Goal: Task Accomplishment & Management: Use online tool/utility

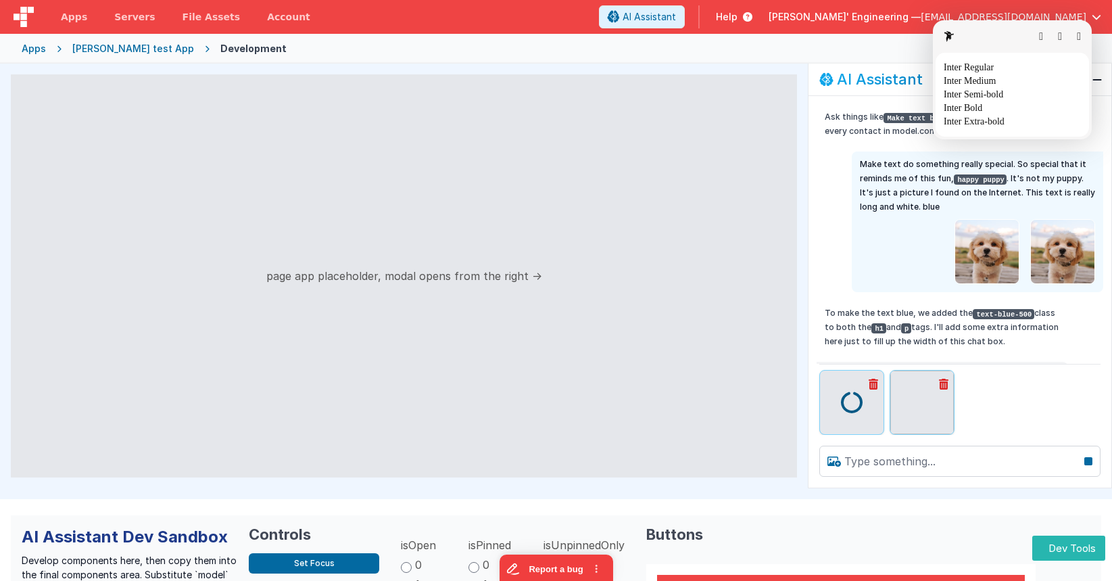
click at [1077, 40] on button "button" at bounding box center [1079, 36] width 4 height 11
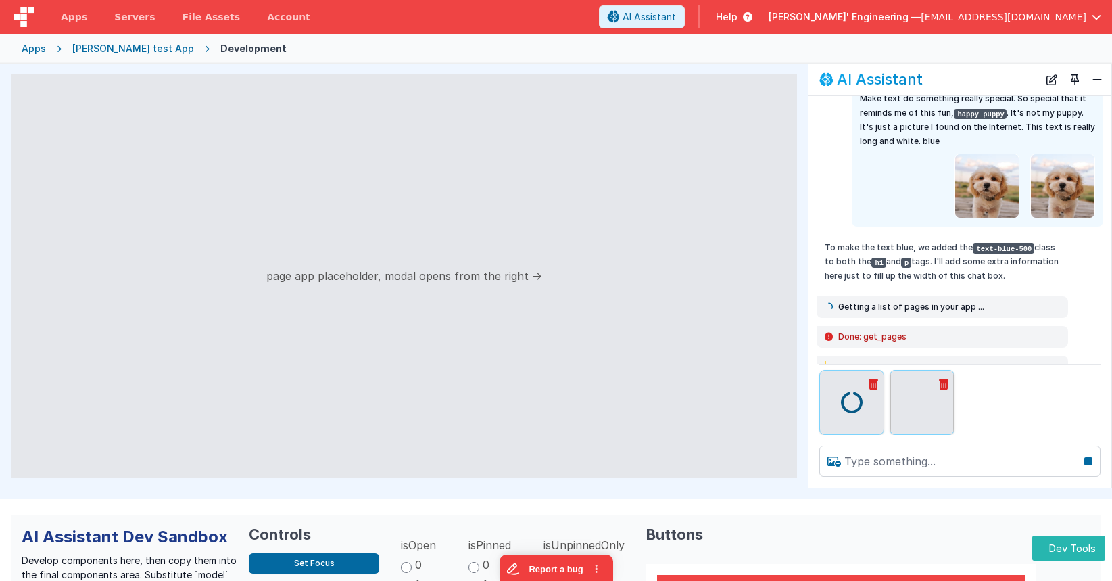
scroll to position [72, 0]
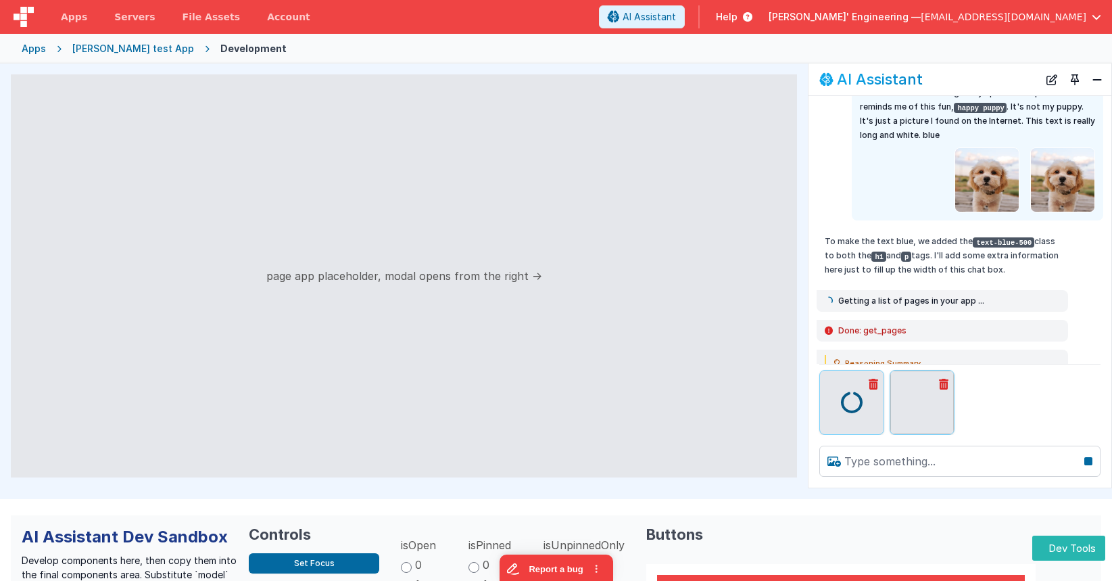
click at [940, 385] on button at bounding box center [943, 383] width 20 height 27
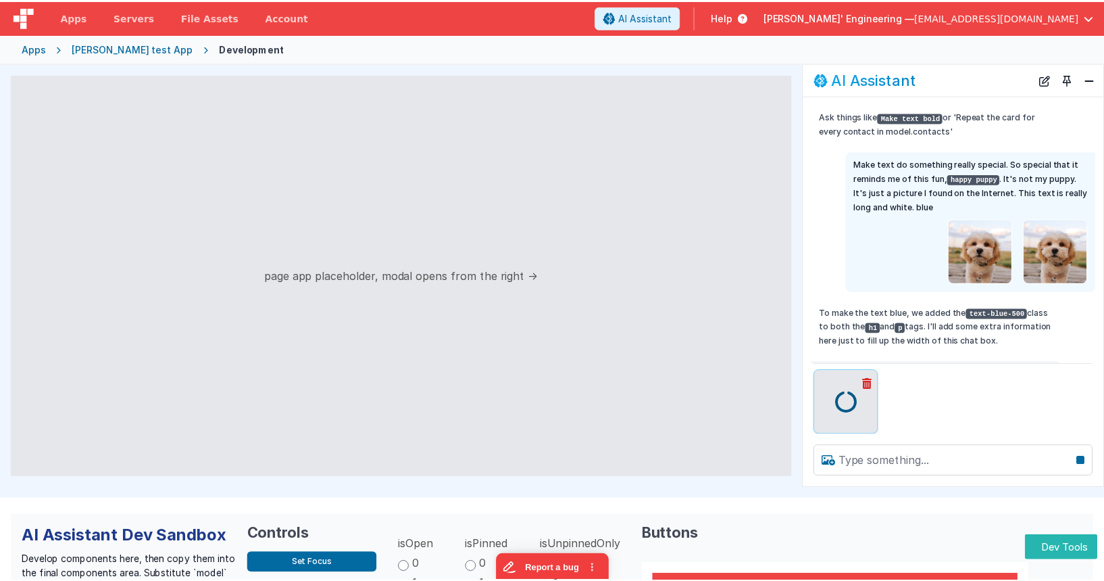
scroll to position [127, 0]
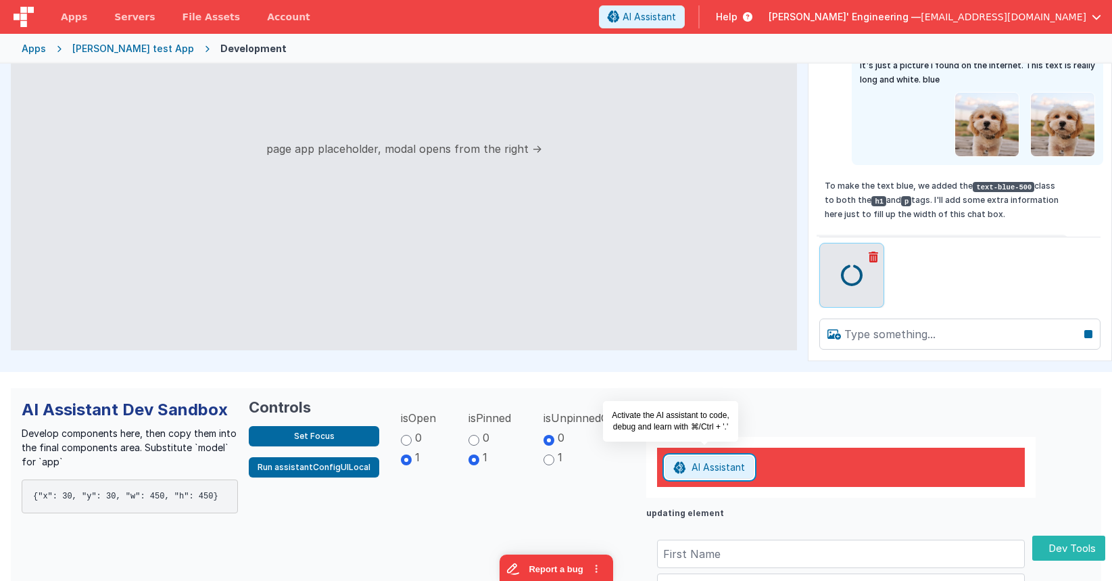
click at [700, 466] on span "AI Assistant" at bounding box center [717, 466] width 53 height 11
click at [692, 485] on div "AI Assistant" at bounding box center [841, 466] width 368 height 39
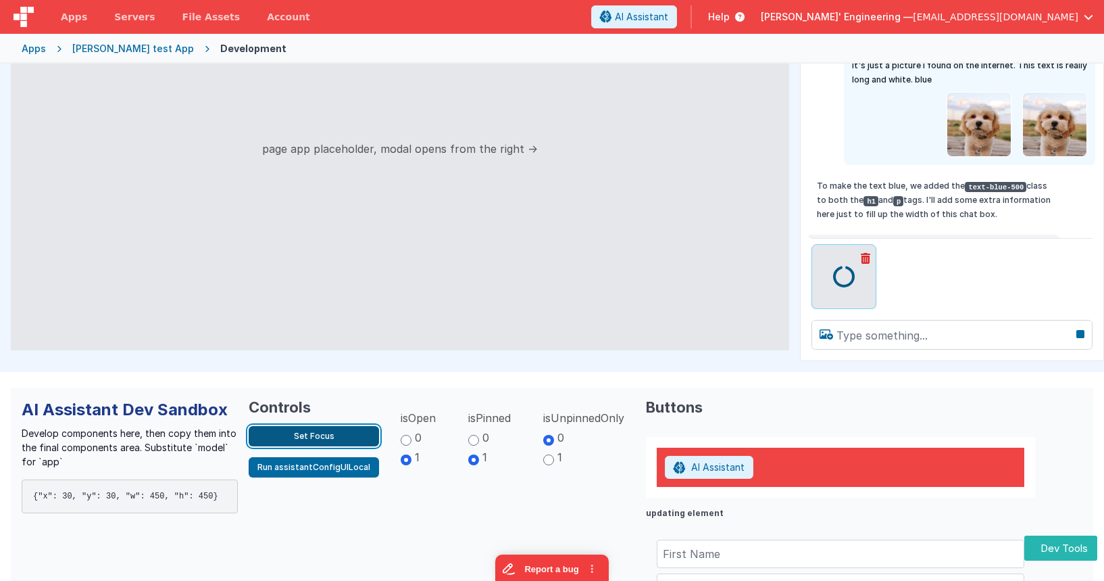
click at [346, 440] on button "Set Focus" at bounding box center [314, 436] width 130 height 20
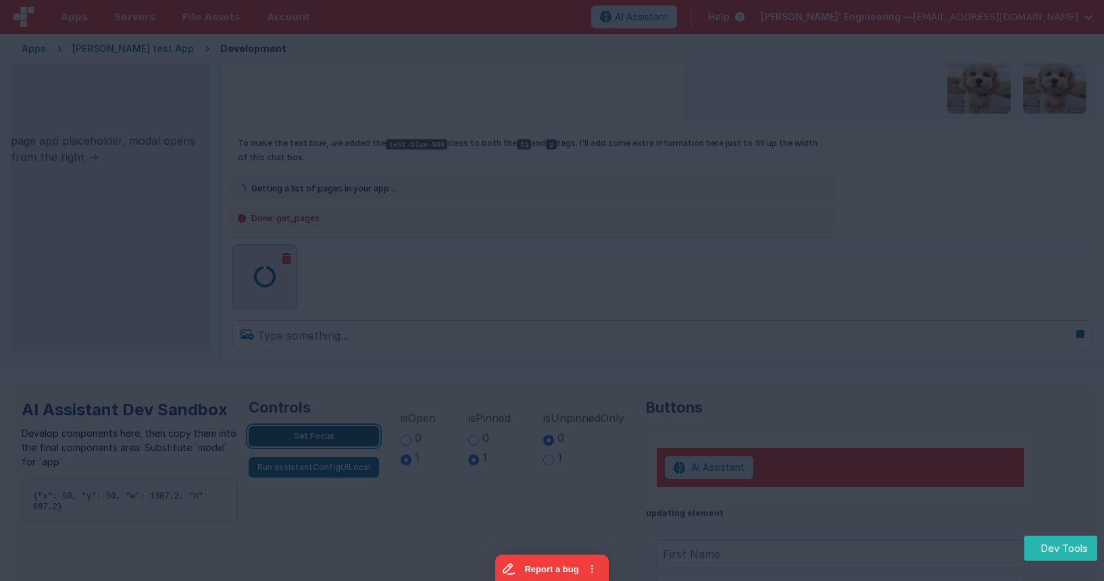
scroll to position [119, 0]
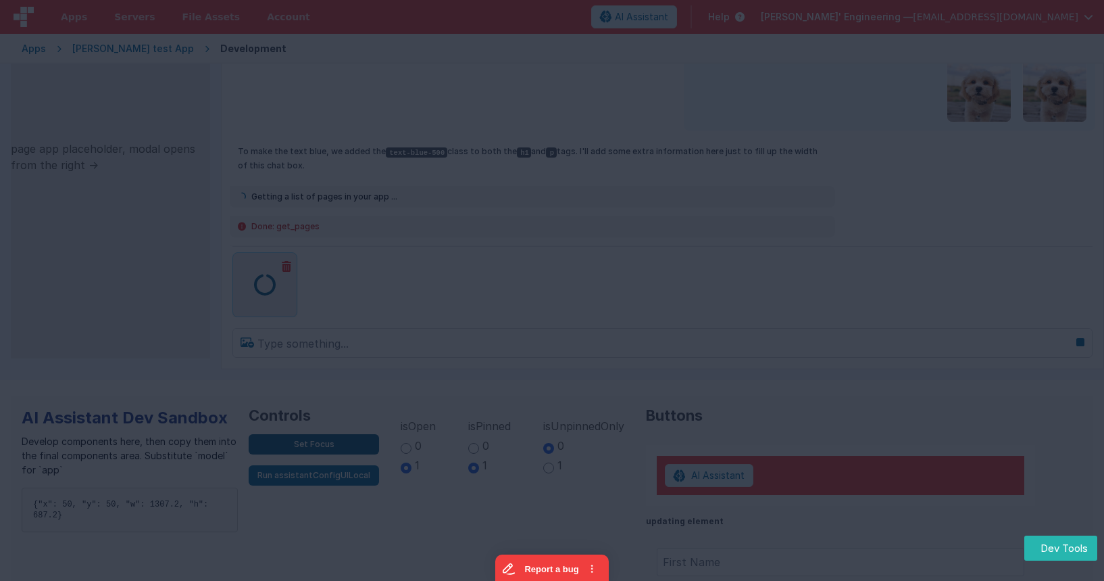
click at [345, 440] on div at bounding box center [552, 290] width 1104 height 581
click at [902, 542] on div at bounding box center [552, 290] width 1104 height 581
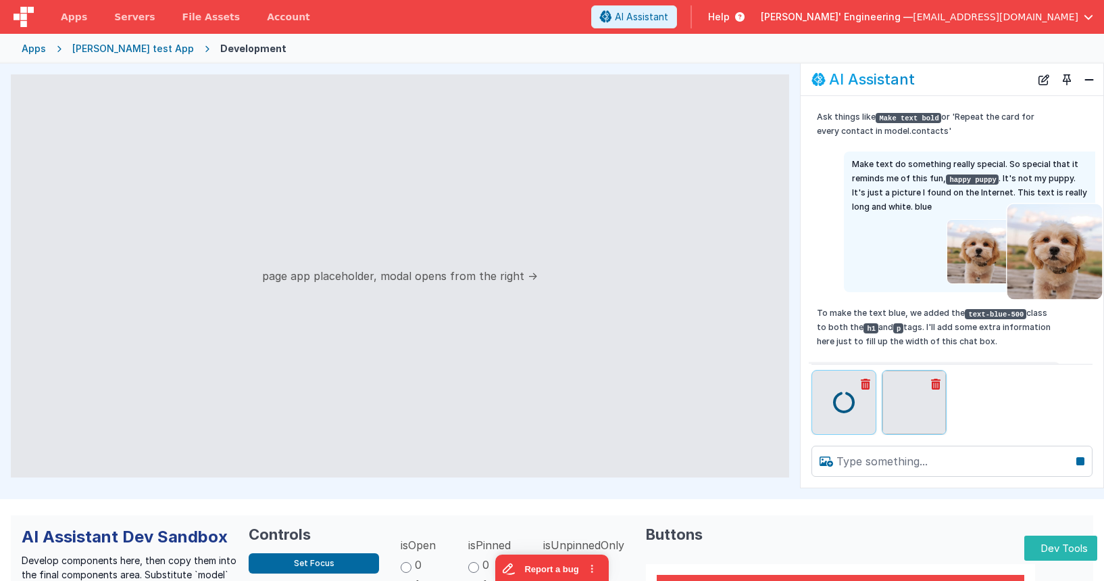
scroll to position [3, 0]
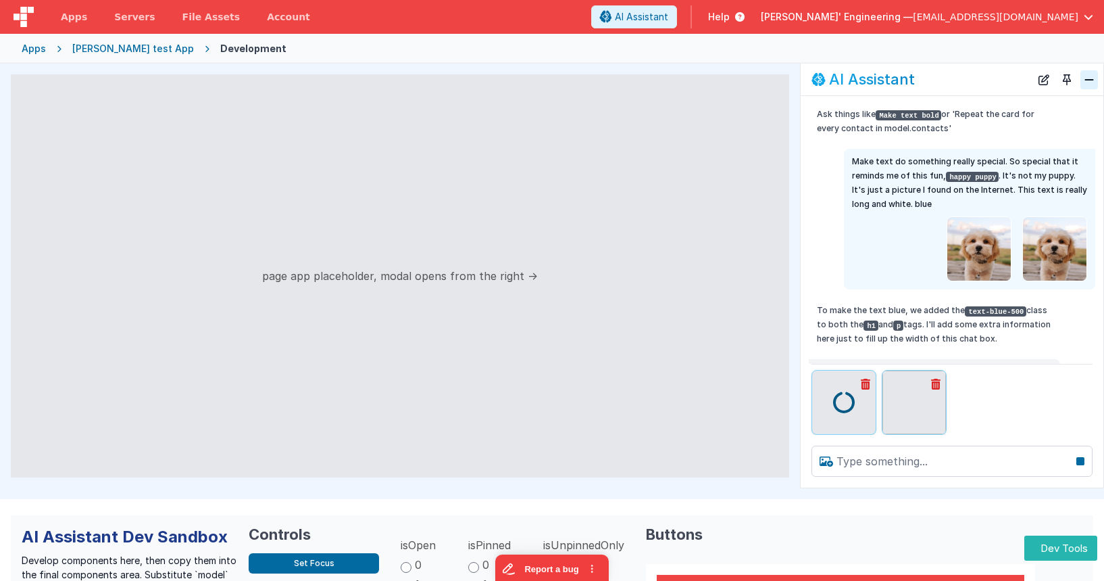
click at [1087, 78] on button "Close" at bounding box center [1090, 79] width 18 height 19
click at [1065, 82] on button "Toggle Pin" at bounding box center [1067, 79] width 19 height 19
click at [1041, 84] on button "New Chat" at bounding box center [1044, 79] width 19 height 19
click at [140, 49] on div "[PERSON_NAME] test App" at bounding box center [133, 49] width 122 height 14
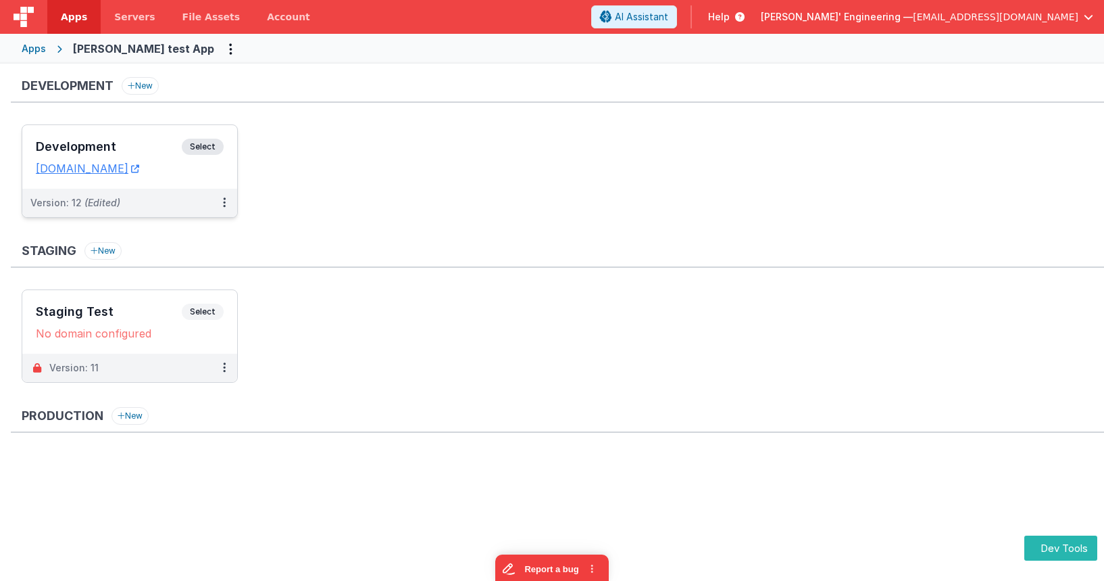
click at [194, 141] on span "Select" at bounding box center [203, 147] width 42 height 16
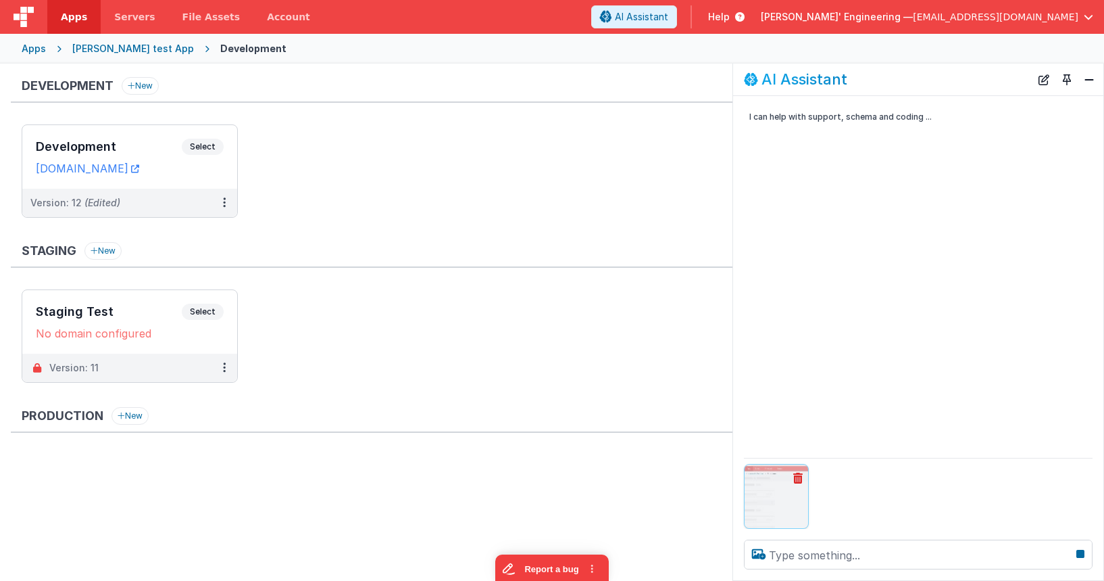
click at [773, 496] on img at bounding box center [777, 496] width 64 height 64
click at [774, 497] on img at bounding box center [777, 496] width 64 height 64
click at [803, 474] on button at bounding box center [798, 477] width 20 height 27
click at [212, 150] on span "Select" at bounding box center [203, 147] width 42 height 16
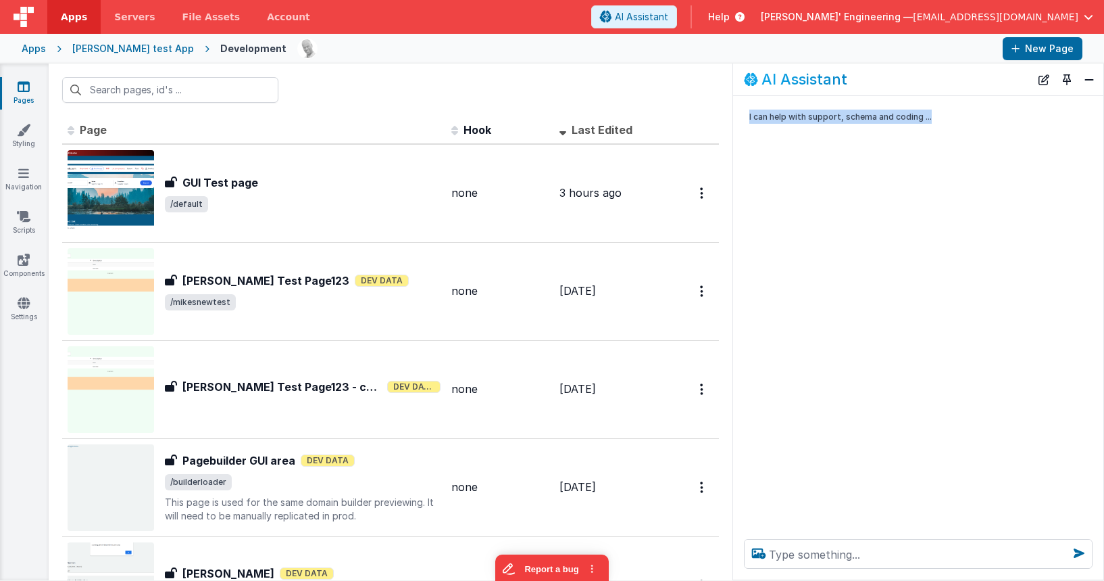
drag, startPoint x: 731, startPoint y: 178, endPoint x: 752, endPoint y: 177, distance: 21.0
click at [752, 177] on section "Pages Styling Navigation Scripts Components Settings Id Page Description Hook L…" at bounding box center [552, 322] width 1104 height 516
click at [735, 178] on div "I can help with support, schema and coding ..." at bounding box center [918, 312] width 370 height 432
